Goal: Information Seeking & Learning: Learn about a topic

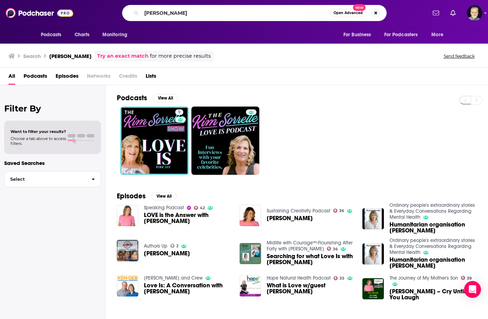
click at [212, 12] on input "[PERSON_NAME]" at bounding box center [235, 12] width 189 height 11
type input "dad whisperer"
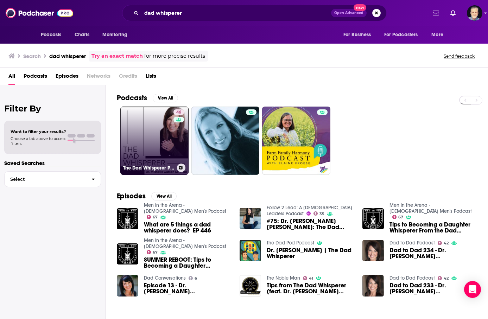
click at [165, 146] on link "46 The Dad Whisperer Podcast" at bounding box center [154, 141] width 68 height 68
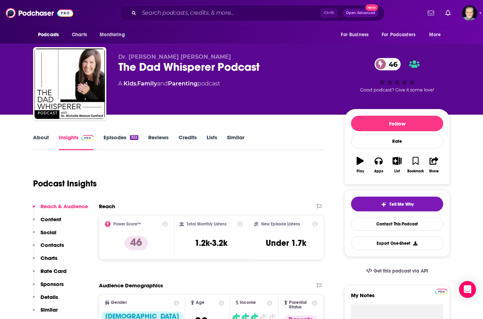
click at [40, 139] on link "About" at bounding box center [41, 142] width 16 height 16
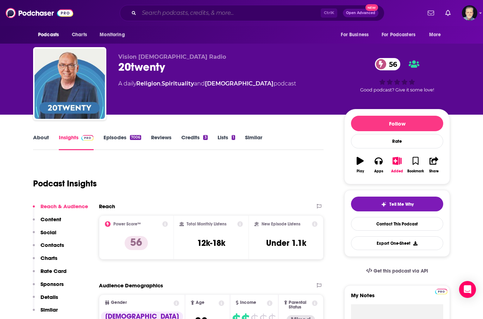
click at [228, 8] on input "Search podcasts, credits, & more..." at bounding box center [230, 12] width 182 height 11
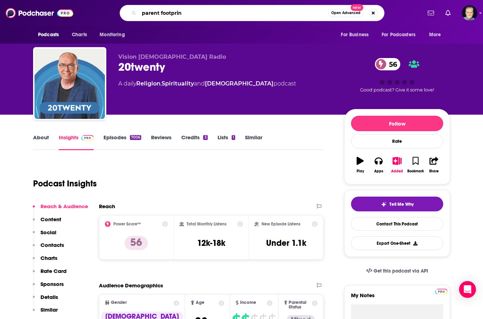
type input "parent footprint"
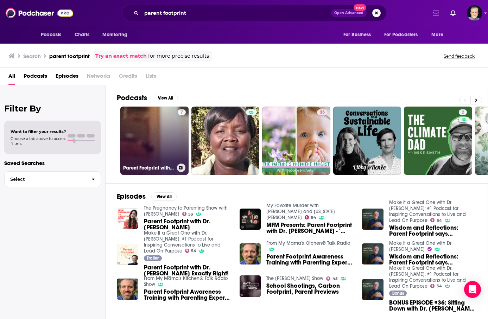
click at [160, 144] on link "7 Parent Footprint with Dr. Dan Dr. Dan Peters | Parent Footprint" at bounding box center [154, 141] width 68 height 68
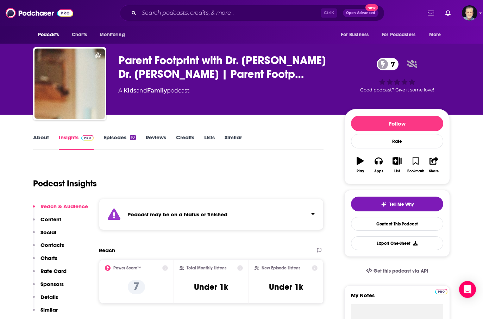
click at [39, 135] on link "About" at bounding box center [41, 142] width 16 height 16
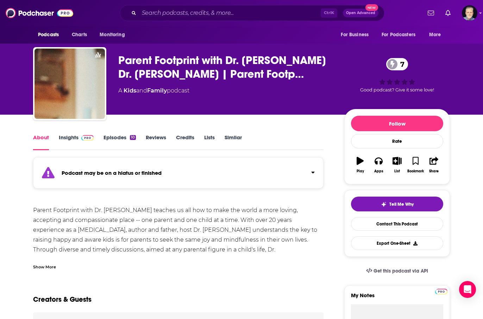
click at [40, 264] on div "Show More" at bounding box center [44, 266] width 23 height 7
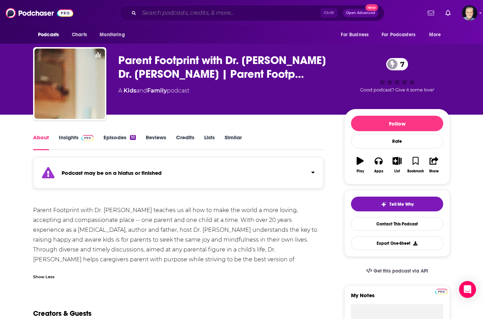
click at [242, 12] on input "Search podcasts, credits, & more..." at bounding box center [230, 12] width 182 height 11
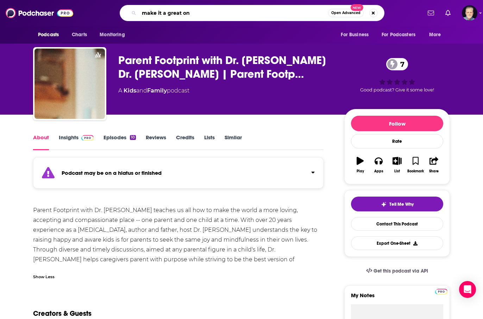
type input "make it a great one"
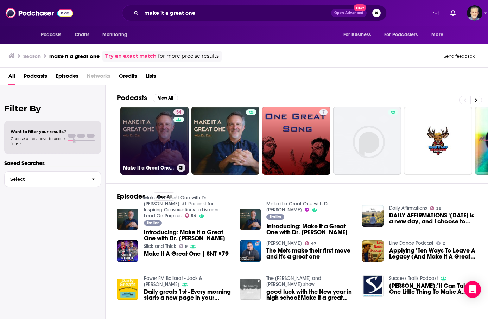
click at [164, 129] on link "54 Make It a Great One with Dr. Dan: #1 Podcast for Inspiring Conversations to …" at bounding box center [154, 141] width 68 height 68
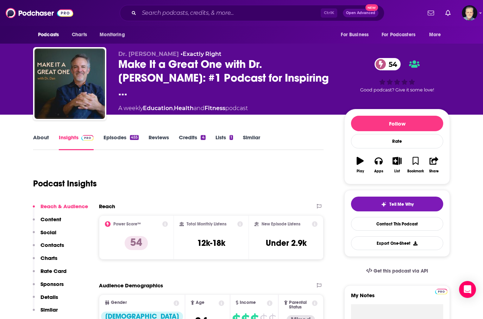
click at [43, 137] on link "About" at bounding box center [41, 142] width 16 height 16
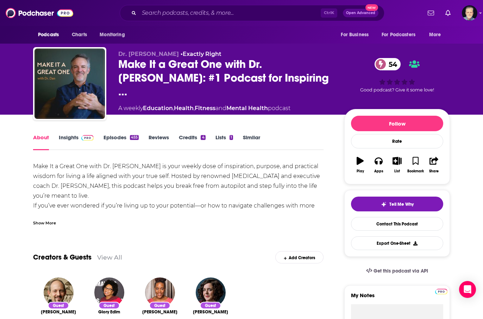
click at [52, 223] on div "Show More" at bounding box center [44, 222] width 23 height 7
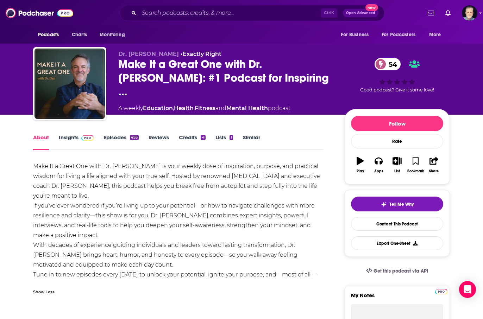
click at [114, 137] on link "Episodes 455" at bounding box center [120, 142] width 35 height 16
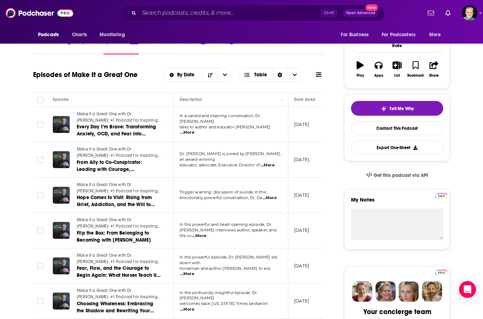
scroll to position [106, 0]
